Goal: Information Seeking & Learning: Check status

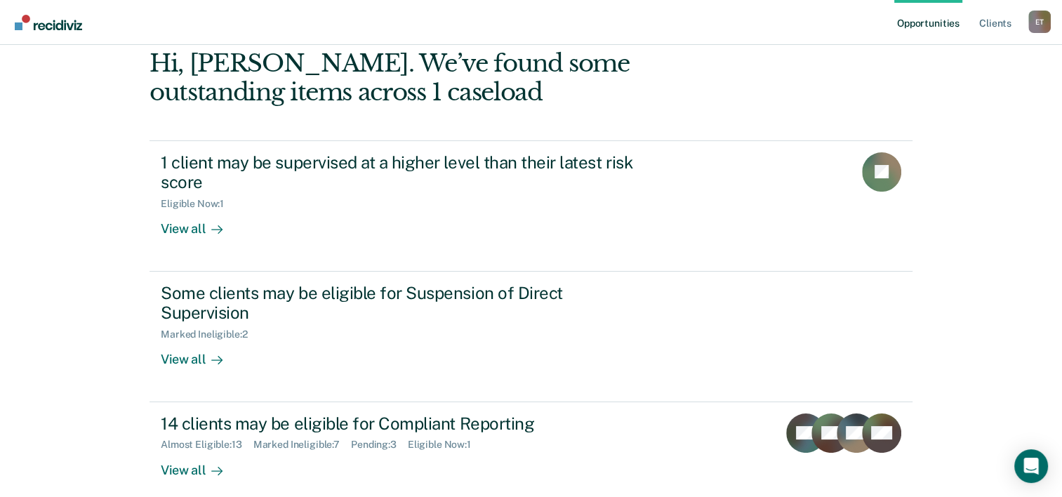
scroll to position [121, 0]
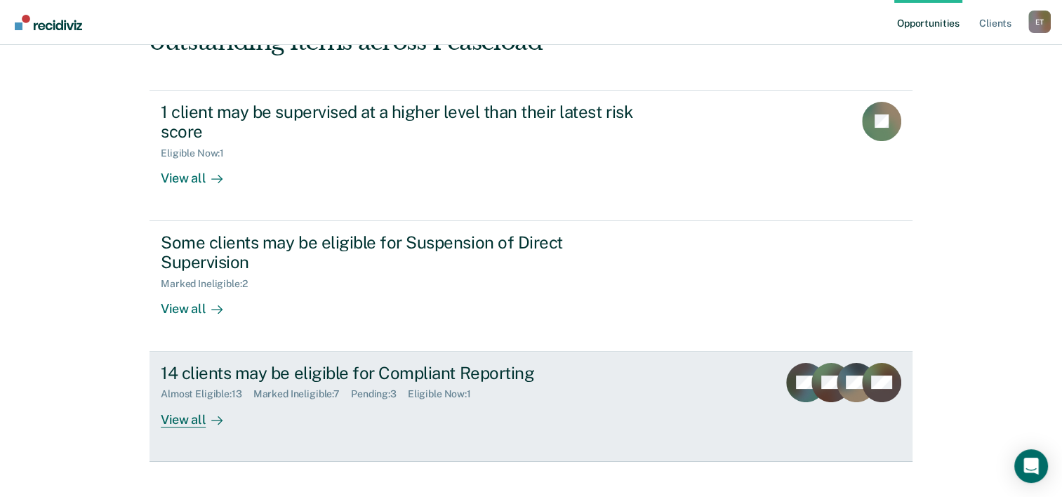
click at [317, 363] on div "14 clients may be eligible for Compliant Reporting" at bounding box center [407, 373] width 493 height 20
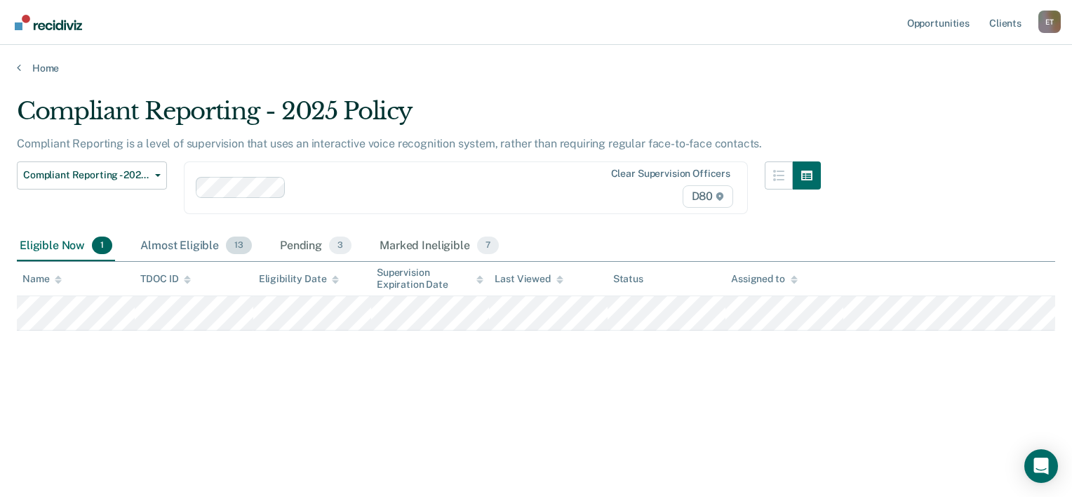
click at [199, 246] on div "Almost Eligible 13" at bounding box center [196, 246] width 117 height 31
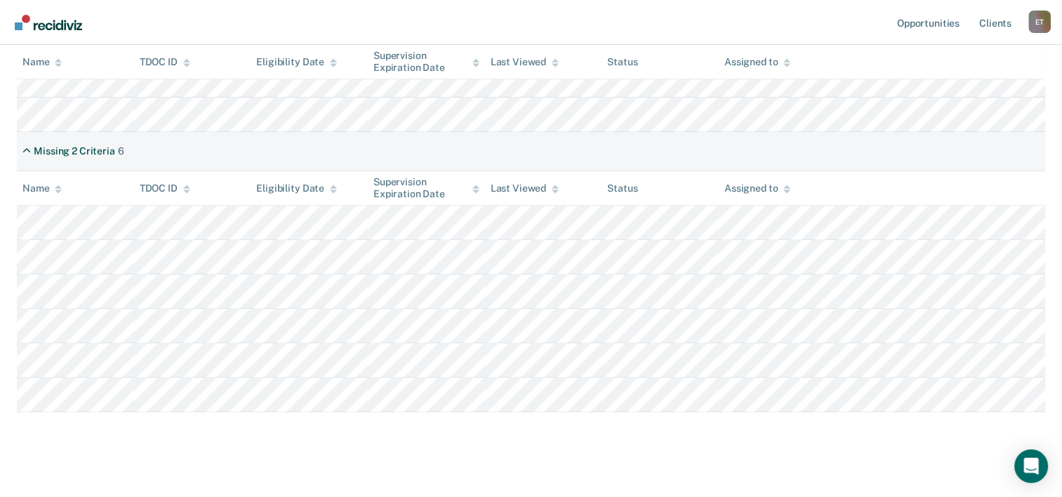
scroll to position [459, 0]
